Goal: Transaction & Acquisition: Purchase product/service

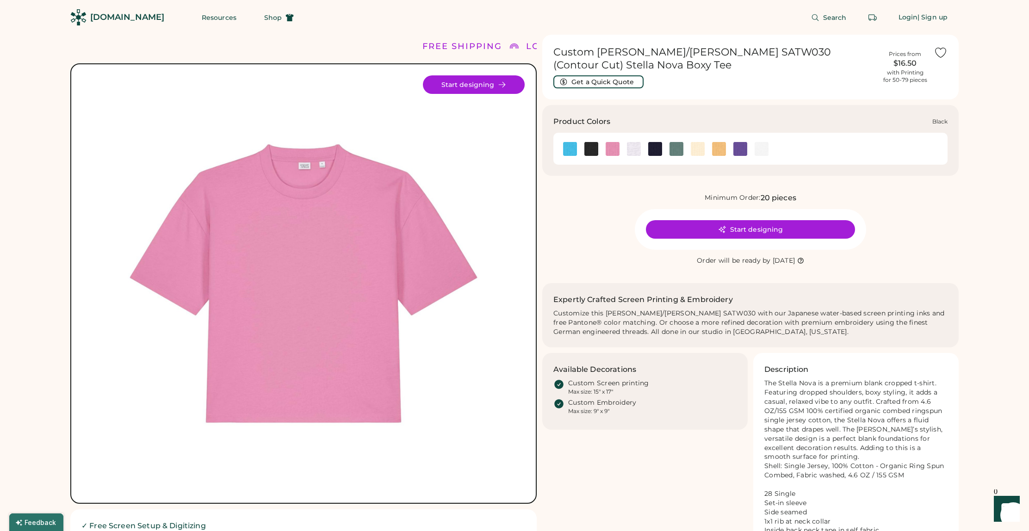
click at [589, 149] on img at bounding box center [591, 149] width 14 height 14
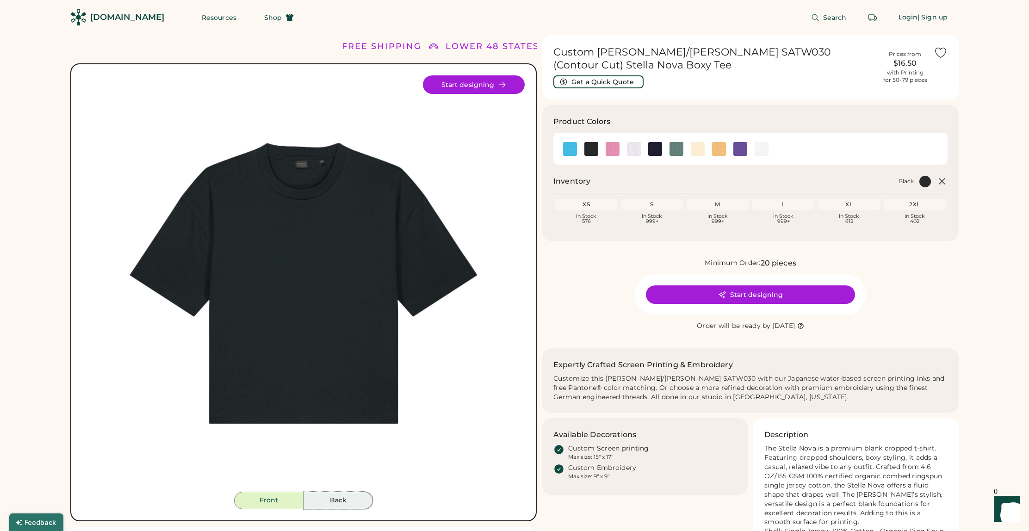
click at [335, 498] on button "Back" at bounding box center [337, 501] width 69 height 18
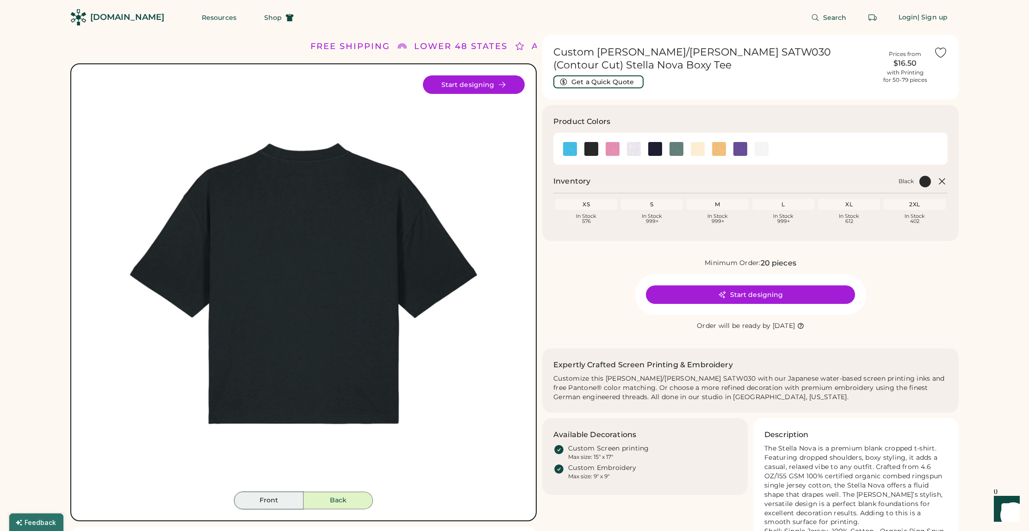
click at [280, 501] on button "Front" at bounding box center [268, 501] width 69 height 18
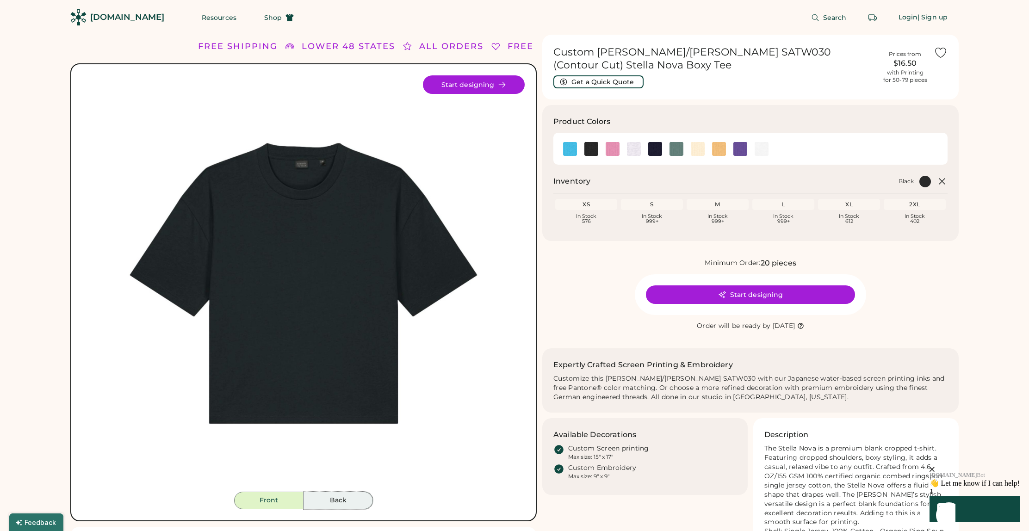
click at [332, 502] on button "Back" at bounding box center [337, 501] width 69 height 18
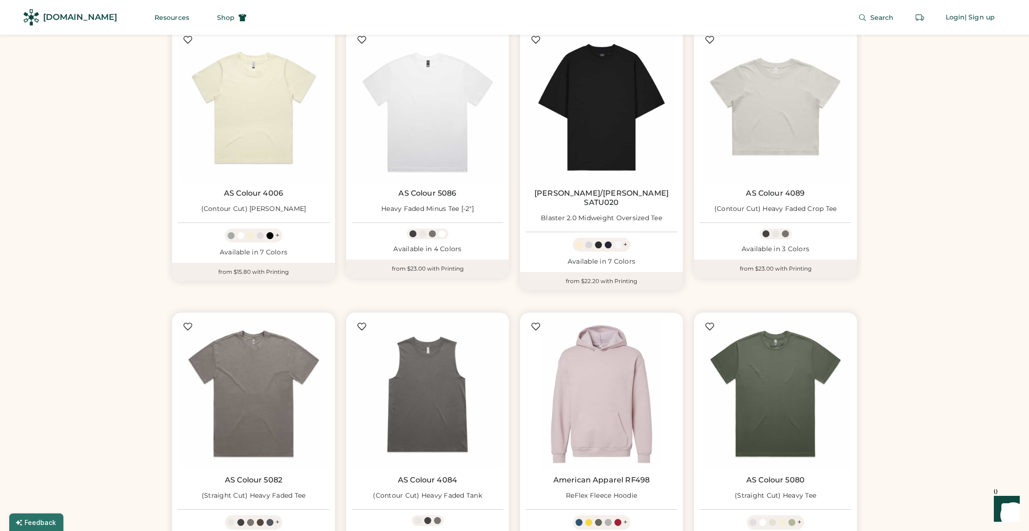
scroll to position [278, 0]
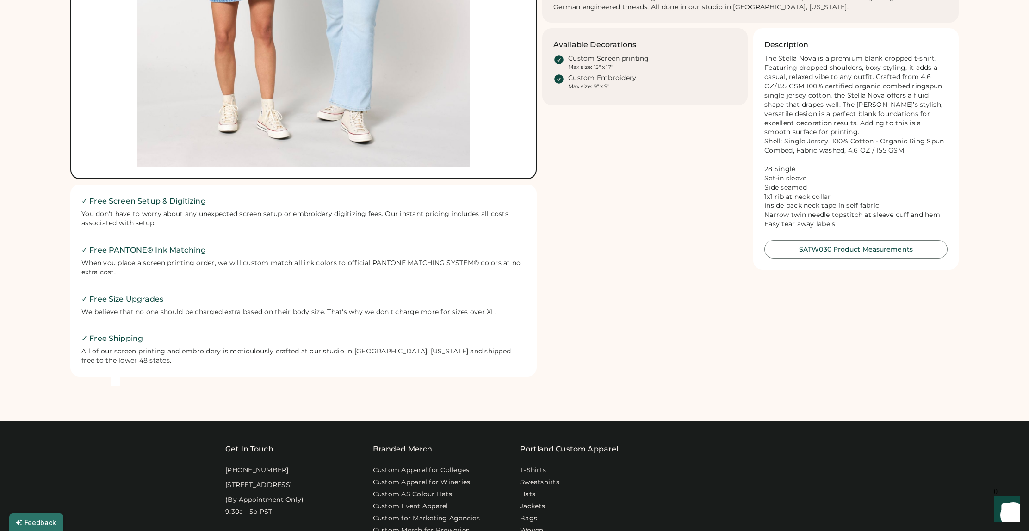
scroll to position [9, 0]
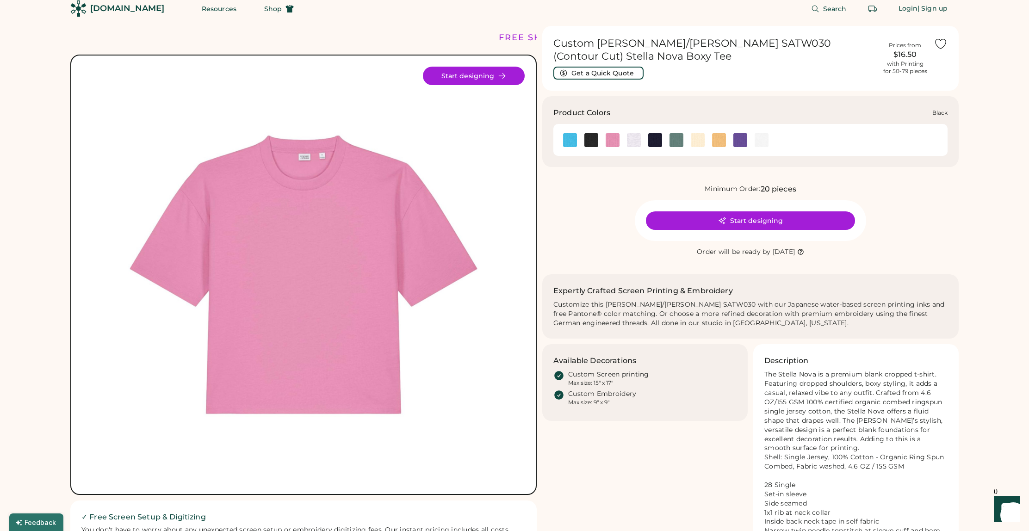
click at [590, 138] on img at bounding box center [591, 140] width 14 height 14
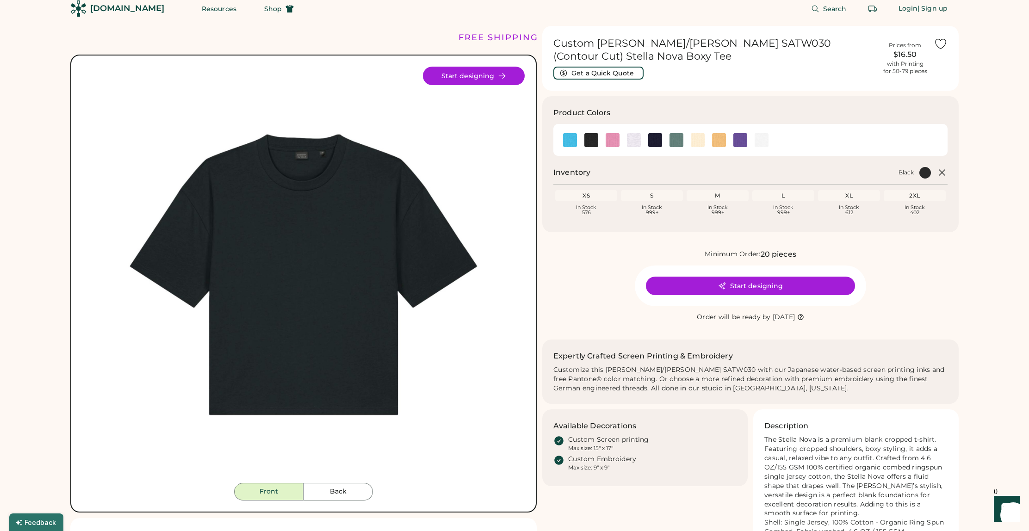
click at [285, 296] on img at bounding box center [303, 275] width 416 height 416
click at [478, 76] on button "Start designing" at bounding box center [474, 76] width 102 height 19
click at [591, 141] on img at bounding box center [591, 140] width 14 height 14
click at [337, 493] on button "Back" at bounding box center [337, 492] width 69 height 18
